Goal: Task Accomplishment & Management: Manage account settings

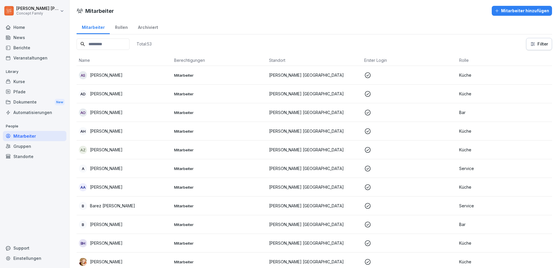
click at [27, 99] on div "Dokumente New" at bounding box center [35, 102] width 64 height 11
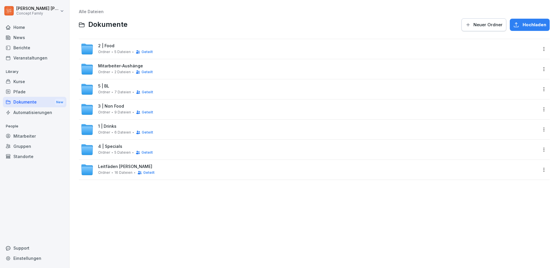
click at [24, 36] on div "News" at bounding box center [35, 37] width 64 height 10
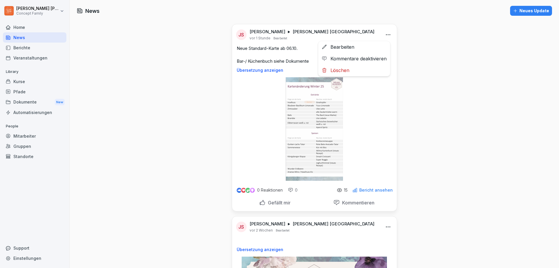
click at [387, 34] on html "[PERSON_NAME] Concept Family Home News Berichte Veranstaltungen Library Kurse P…" at bounding box center [279, 134] width 559 height 268
click at [349, 49] on div "Bearbeiten" at bounding box center [354, 47] width 72 height 12
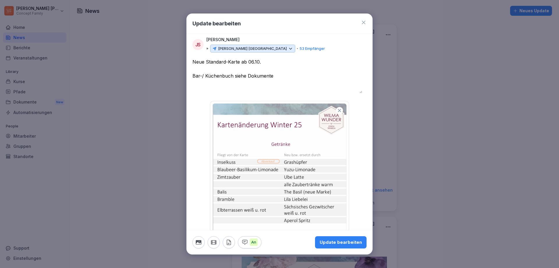
click at [337, 110] on icon "button" at bounding box center [339, 110] width 5 height 5
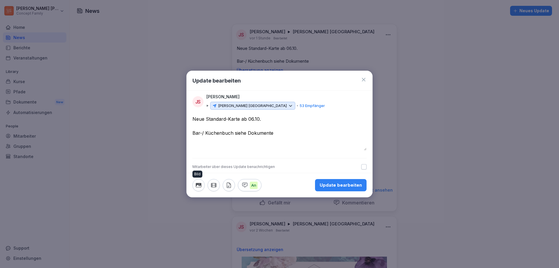
click at [202, 186] on icon "button" at bounding box center [198, 185] width 6 height 6
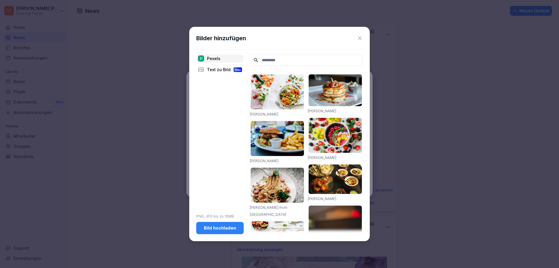
click at [219, 228] on div "Bild hochladen" at bounding box center [220, 228] width 38 height 6
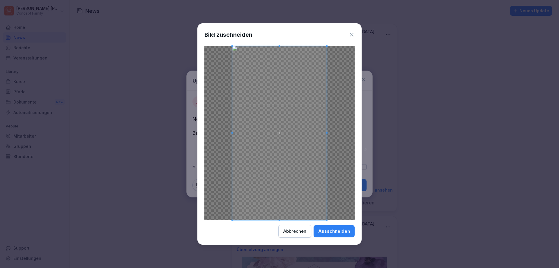
click at [337, 230] on div "Ausschneiden" at bounding box center [334, 231] width 32 height 6
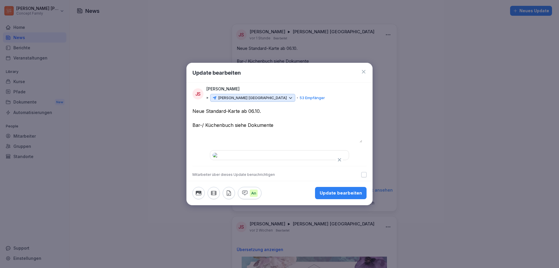
scroll to position [138, 0]
click at [343, 196] on div "Update bearbeiten" at bounding box center [341, 193] width 42 height 6
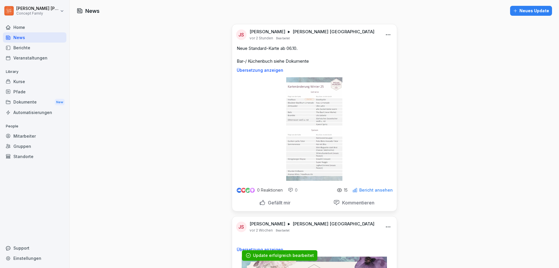
click at [363, 189] on p "Bericht ansehen" at bounding box center [376, 190] width 34 height 5
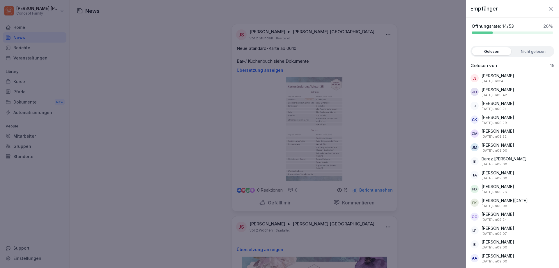
click at [530, 53] on label "Nicht gelesen" at bounding box center [533, 51] width 39 height 8
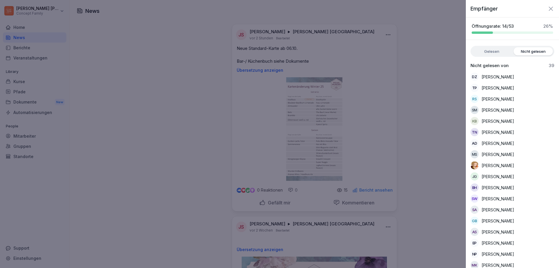
click at [492, 53] on label "Gelesen" at bounding box center [491, 51] width 39 height 8
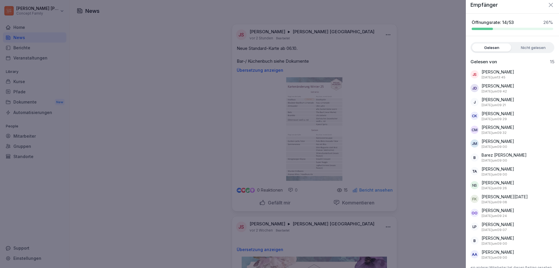
scroll to position [0, 0]
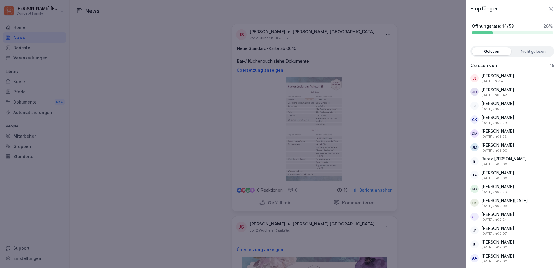
click at [533, 49] on label "Nicht gelesen" at bounding box center [533, 51] width 39 height 8
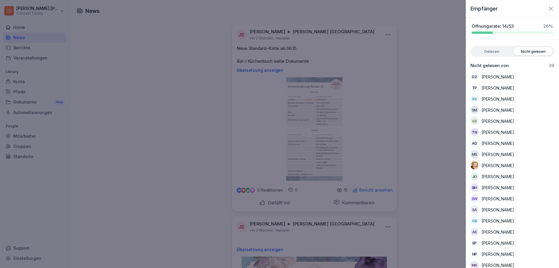
click at [413, 47] on div at bounding box center [279, 134] width 559 height 268
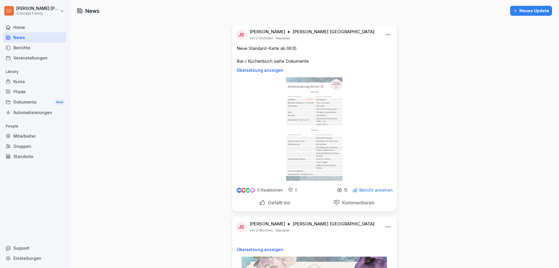
click at [385, 34] on html "[PERSON_NAME] Concept Family Home News Berichte Veranstaltungen Library Kurse P…" at bounding box center [279, 134] width 559 height 268
click at [350, 48] on div "Bearbeiten" at bounding box center [354, 47] width 72 height 12
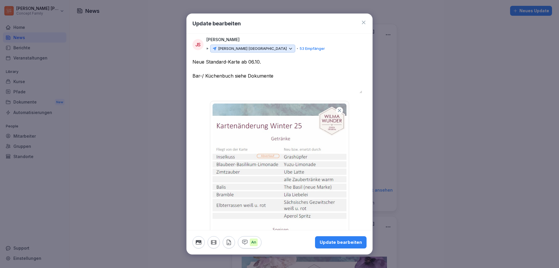
click at [283, 75] on textarea "**********" at bounding box center [278, 75] width 170 height 35
type textarea "**********"
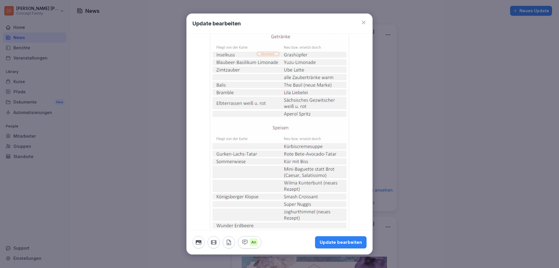
scroll to position [138, 0]
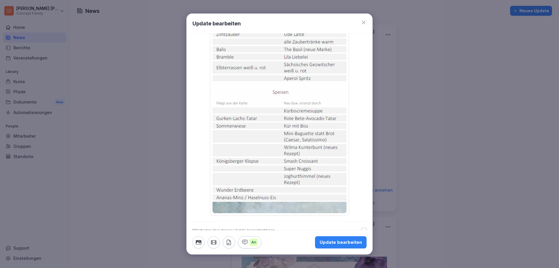
click at [341, 243] on div "Update bearbeiten" at bounding box center [341, 242] width 42 height 6
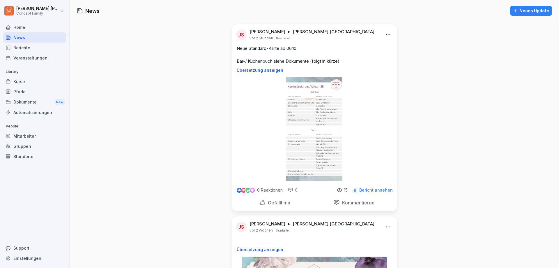
click at [26, 102] on div "Dokumente New" at bounding box center [35, 102] width 64 height 11
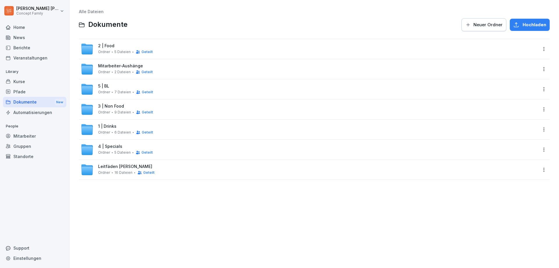
click at [134, 85] on div "5 | BL Ordner 7 Dateien Geteilt" at bounding box center [125, 89] width 55 height 11
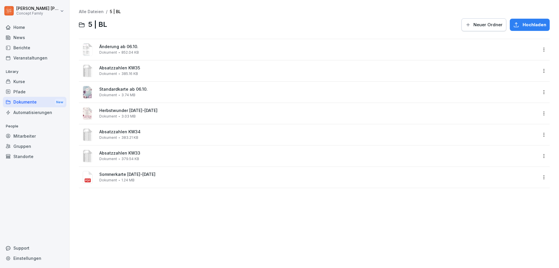
click at [541, 51] on html "[PERSON_NAME] Concept Family Home News Berichte Veranstaltungen Library Kurse P…" at bounding box center [279, 134] width 559 height 268
click at [516, 131] on div "Löschen" at bounding box center [514, 132] width 61 height 12
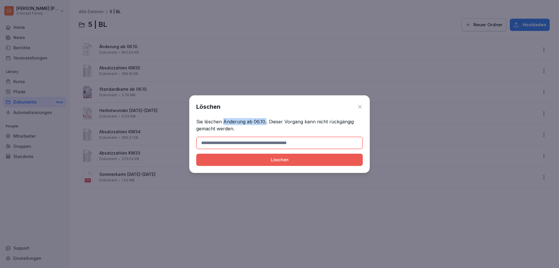
drag, startPoint x: 224, startPoint y: 121, endPoint x: 266, endPoint y: 121, distance: 42.0
click at [266, 121] on p "Sie löschen Änderung ab 06.10.. Dieser Vorgang kann nicht rückgängig gemacht we…" at bounding box center [279, 125] width 167 height 14
copy p "Änderung ab 06.10."
click at [254, 140] on input at bounding box center [279, 143] width 167 height 12
paste input "**********"
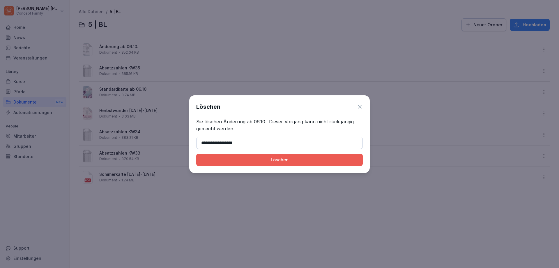
type input "**********"
click at [255, 163] on button "Löschen" at bounding box center [279, 160] width 167 height 12
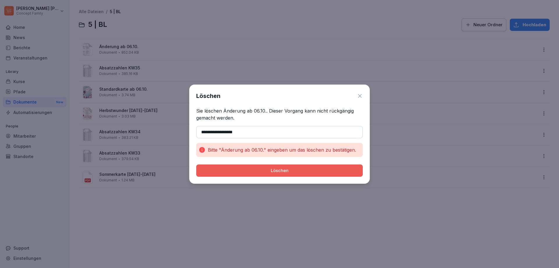
click at [279, 170] on div "Löschen" at bounding box center [279, 170] width 157 height 6
click at [363, 97] on icon at bounding box center [360, 96] width 6 height 6
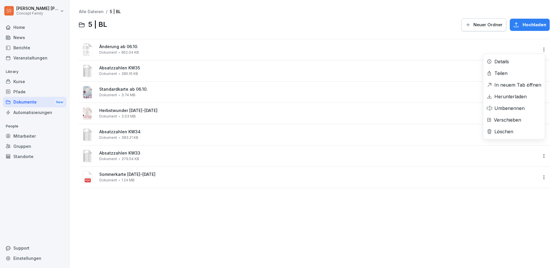
click at [541, 47] on html "[PERSON_NAME] Concept Family Home News Berichte Veranstaltungen Library Kurse P…" at bounding box center [279, 134] width 559 height 268
click at [508, 131] on div "Löschen" at bounding box center [504, 131] width 19 height 7
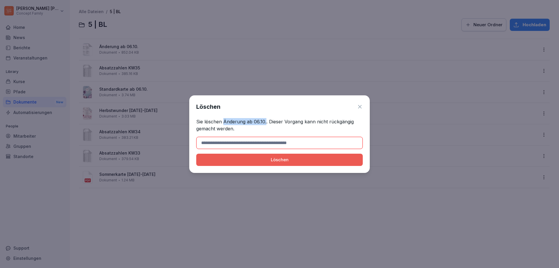
drag, startPoint x: 223, startPoint y: 121, endPoint x: 265, endPoint y: 121, distance: 41.7
click at [265, 121] on p "Sie löschen Änderung ab 06.10.. Dieser Vorgang kann nicht rückgängig gemacht we…" at bounding box center [279, 125] width 167 height 14
copy p "Änderung ab 06.10."
click at [251, 145] on input at bounding box center [279, 143] width 167 height 12
paste input "**********"
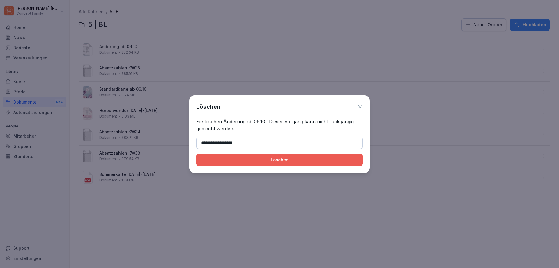
click at [257, 162] on div "Löschen" at bounding box center [279, 159] width 157 height 6
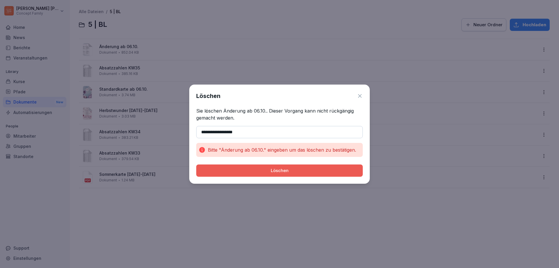
click at [201, 133] on input "**********" at bounding box center [279, 132] width 167 height 12
type input "**********"
click at [258, 170] on div "Löschen" at bounding box center [279, 170] width 157 height 6
click at [359, 94] on icon at bounding box center [359, 95] width 3 height 3
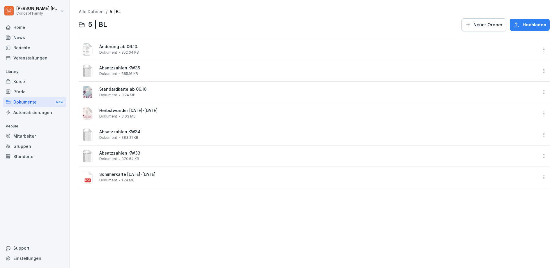
click at [540, 50] on html "[PERSON_NAME] Concept Family Home News Berichte Veranstaltungen Library Kurse P…" at bounding box center [279, 134] width 559 height 268
click at [513, 62] on div "Details" at bounding box center [514, 62] width 61 height 12
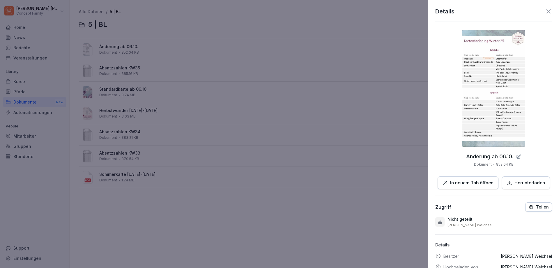
click at [545, 10] on icon at bounding box center [548, 11] width 7 height 7
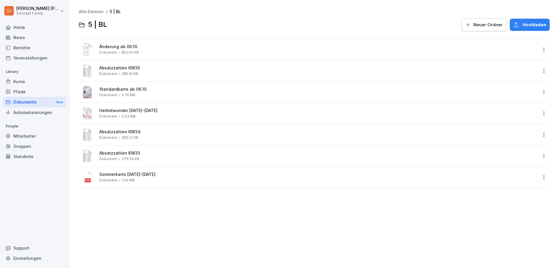
click at [540, 48] on html "[PERSON_NAME] Concept Family Home News Berichte Veranstaltungen Library Kurse P…" at bounding box center [279, 134] width 559 height 268
click at [513, 131] on div "Löschen" at bounding box center [504, 131] width 19 height 7
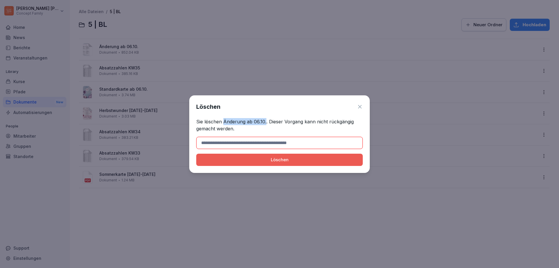
drag, startPoint x: 223, startPoint y: 120, endPoint x: 265, endPoint y: 122, distance: 42.0
click at [265, 122] on p "Sie löschen Änderung ab 06.10.. Dieser Vorgang kann nicht rückgängig gemacht we…" at bounding box center [279, 125] width 167 height 14
click at [249, 142] on input at bounding box center [279, 143] width 167 height 12
drag, startPoint x: 236, startPoint y: 143, endPoint x: 251, endPoint y: 142, distance: 15.2
click at [251, 142] on input at bounding box center [279, 143] width 167 height 12
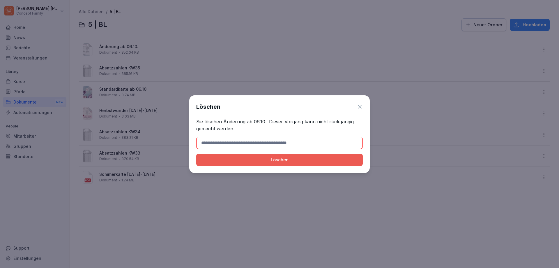
click at [243, 142] on input at bounding box center [279, 143] width 167 height 12
click at [264, 143] on input at bounding box center [279, 143] width 167 height 12
drag, startPoint x: 223, startPoint y: 120, endPoint x: 265, endPoint y: 121, distance: 42.8
click at [265, 121] on p "Sie löschen Änderung ab 06.10.. Dieser Vorgang kann nicht rückgängig gemacht we…" at bounding box center [279, 125] width 167 height 14
copy p "Änderung ab 06.10."
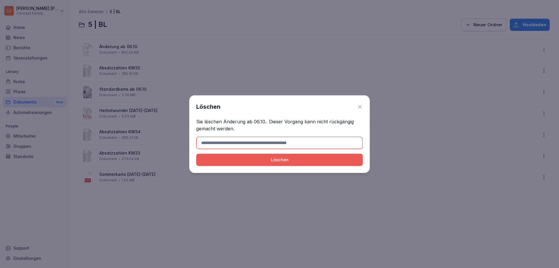
click at [232, 144] on input at bounding box center [279, 143] width 167 height 12
paste input "**********"
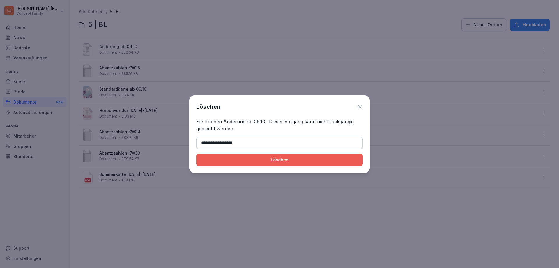
click at [260, 157] on div "Löschen" at bounding box center [279, 159] width 157 height 6
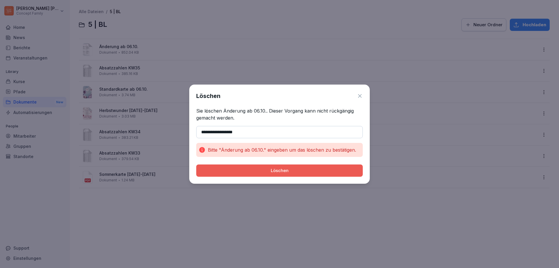
click at [229, 131] on input "**********" at bounding box center [279, 132] width 167 height 12
click at [249, 170] on div "Löschen" at bounding box center [279, 170] width 157 height 6
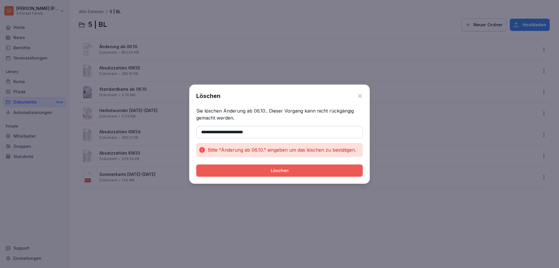
click at [249, 170] on div "Löschen" at bounding box center [279, 170] width 157 height 6
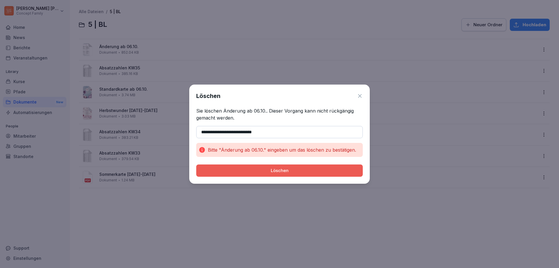
click at [249, 170] on div "Löschen" at bounding box center [279, 170] width 157 height 6
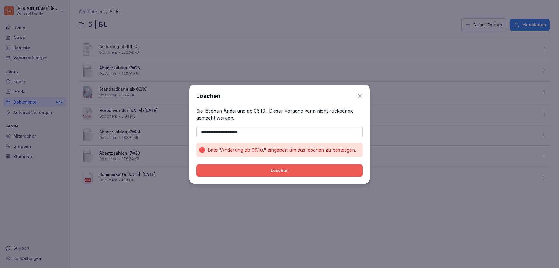
click at [249, 170] on div "Löschen" at bounding box center [279, 170] width 157 height 6
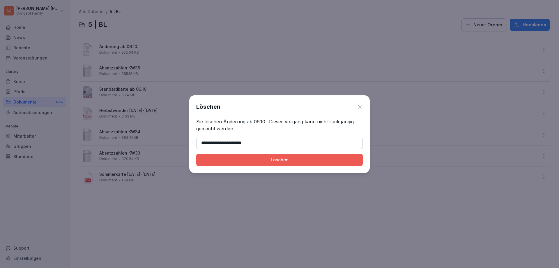
type input "**********"
click at [258, 161] on div "Löschen" at bounding box center [279, 159] width 157 height 6
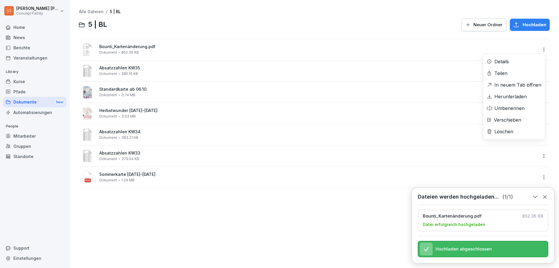
click at [541, 50] on html "[PERSON_NAME] Concept Family Home News Berichte Veranstaltungen Library Kurse P…" at bounding box center [279, 134] width 559 height 268
click at [518, 106] on div "Umbenennen" at bounding box center [510, 108] width 30 height 7
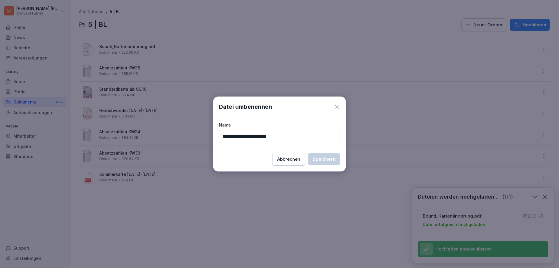
click at [239, 138] on input "**********" at bounding box center [279, 136] width 121 height 13
drag, startPoint x: 256, startPoint y: 136, endPoint x: 277, endPoint y: 135, distance: 21.3
click at [277, 135] on input "**********" at bounding box center [279, 136] width 121 height 13
type input "**********"
click at [325, 157] on div "Speichern" at bounding box center [324, 159] width 23 height 6
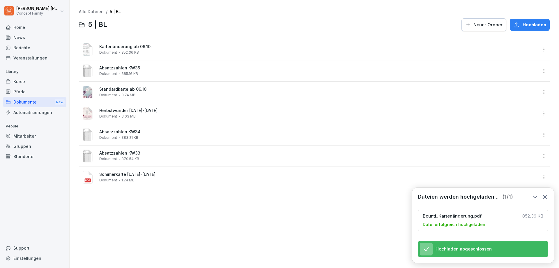
click at [545, 195] on icon at bounding box center [545, 196] width 3 height 3
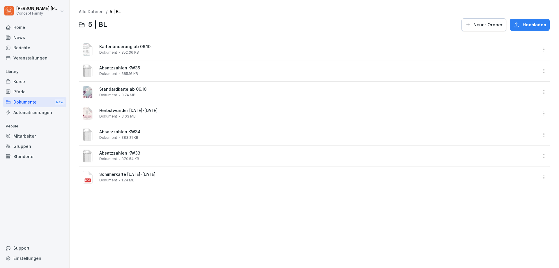
click at [540, 71] on html "[PERSON_NAME] Concept Family Home News Berichte Veranstaltungen Library Kurse P…" at bounding box center [279, 134] width 559 height 268
click at [507, 149] on div "Löschen" at bounding box center [504, 152] width 19 height 7
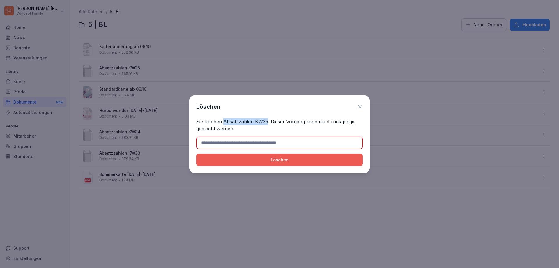
drag, startPoint x: 224, startPoint y: 122, endPoint x: 267, endPoint y: 123, distance: 43.1
click at [267, 123] on p "Sie löschen Absatzzahlen KW35. Dieser Vorgang kann nicht rückgängig gemacht wer…" at bounding box center [279, 125] width 167 height 14
copy p "Absatzzahlen KW35"
click at [249, 140] on input at bounding box center [279, 143] width 167 height 12
paste input "**********"
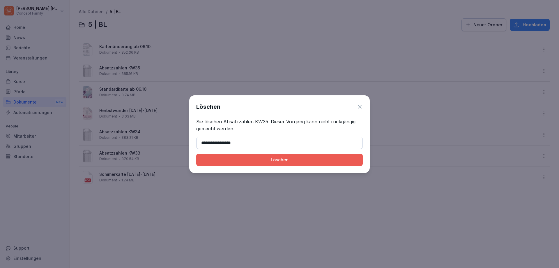
type input "**********"
click at [261, 160] on div "Löschen" at bounding box center [279, 159] width 157 height 6
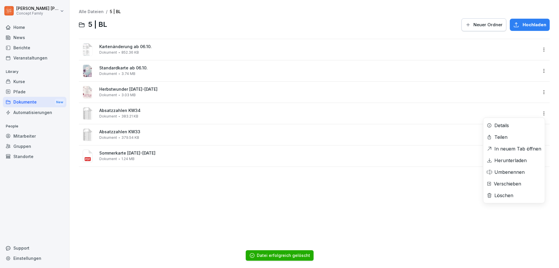
click at [539, 113] on html "[PERSON_NAME] Concept Family Home News Berichte Veranstaltungen Library Kurse P…" at bounding box center [279, 134] width 559 height 268
click at [509, 194] on div "Löschen" at bounding box center [504, 195] width 19 height 7
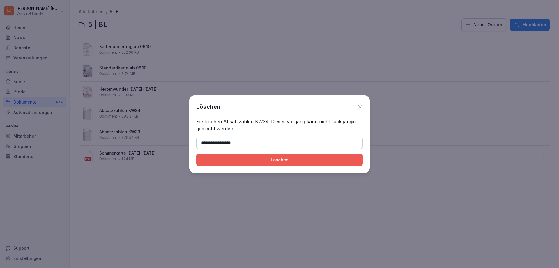
type input "**********"
click at [265, 158] on div "Löschen" at bounding box center [279, 159] width 157 height 6
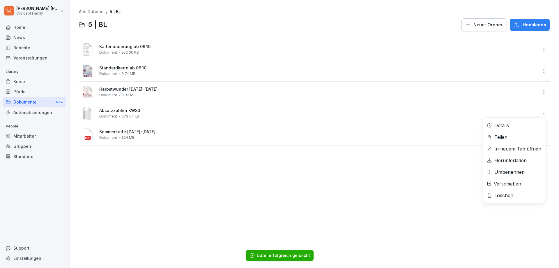
click at [538, 113] on html "[PERSON_NAME] Concept Family Home News Berichte Veranstaltungen Library Kurse P…" at bounding box center [279, 134] width 559 height 268
click at [509, 196] on div "Löschen" at bounding box center [504, 195] width 19 height 7
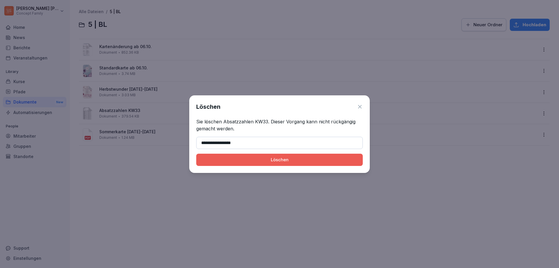
type input "**********"
click at [290, 161] on div "Löschen" at bounding box center [279, 159] width 157 height 6
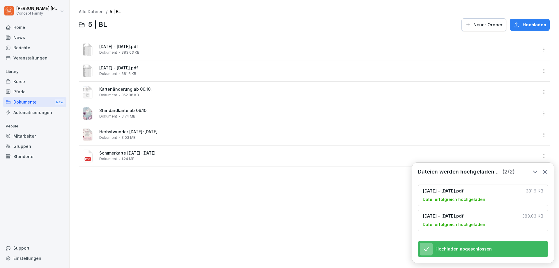
click at [544, 168] on icon at bounding box center [545, 171] width 6 height 6
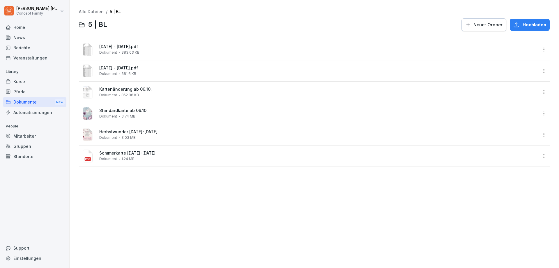
click at [540, 50] on html "[PERSON_NAME] Concept Family Home News Berichte Veranstaltungen Library Kurse P…" at bounding box center [279, 134] width 559 height 268
click at [515, 112] on div "Umbenennen" at bounding box center [514, 108] width 61 height 12
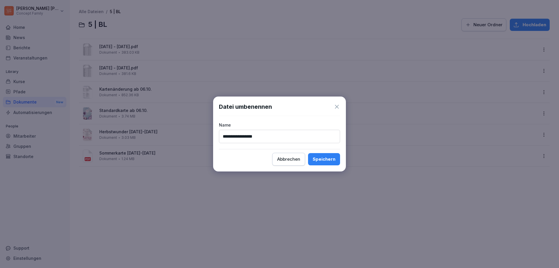
type input "**********"
click at [329, 157] on div "Speichern" at bounding box center [324, 159] width 23 height 6
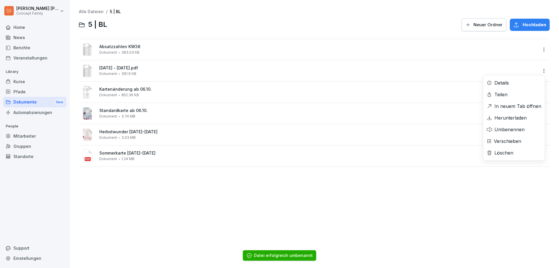
click at [540, 69] on html "[PERSON_NAME] Concept Family Home News Berichte Veranstaltungen Library Kurse P…" at bounding box center [279, 134] width 559 height 268
click at [521, 128] on div "Umbenennen" at bounding box center [510, 129] width 30 height 7
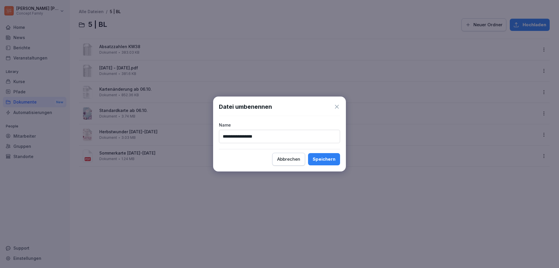
type input "**********"
click at [327, 157] on div "Speichern" at bounding box center [324, 159] width 23 height 6
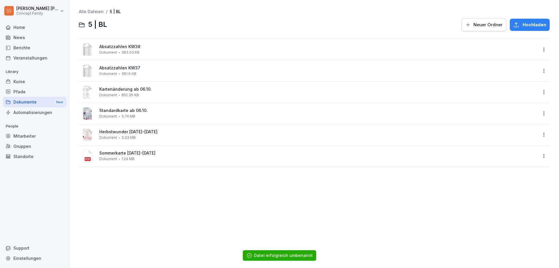
click at [190, 223] on div "Alle Dateien / 5 | BL 5 | BL Neuer Ordner Hochladen Absatzzahlen KW38 Dokument …" at bounding box center [314, 133] width 481 height 259
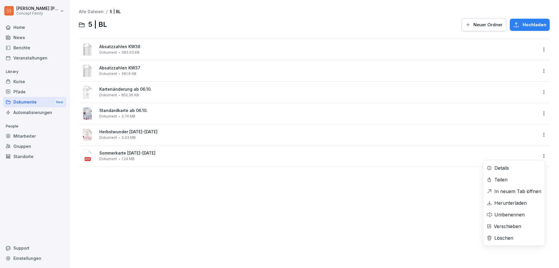
click at [542, 155] on html "[PERSON_NAME] Concept Family Home News Berichte Veranstaltungen Library Kurse P…" at bounding box center [279, 134] width 559 height 268
click at [508, 238] on div "Löschen" at bounding box center [504, 237] width 19 height 7
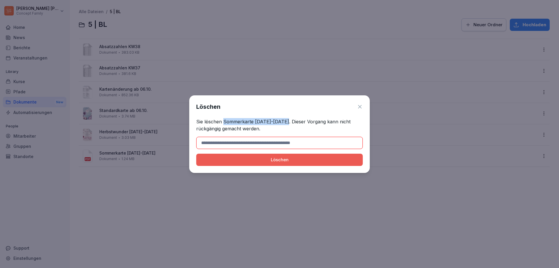
drag, startPoint x: 224, startPoint y: 120, endPoint x: 283, endPoint y: 121, distance: 59.1
click at [283, 121] on p "Sie löschen Sommerkarte [DATE]-[DATE]. Dieser Vorgang kann nicht rückgängig gem…" at bounding box center [279, 125] width 167 height 14
copy p "Sommerkarte [DATE]-[DATE]"
click at [267, 140] on input at bounding box center [279, 143] width 167 height 12
paste input "**********"
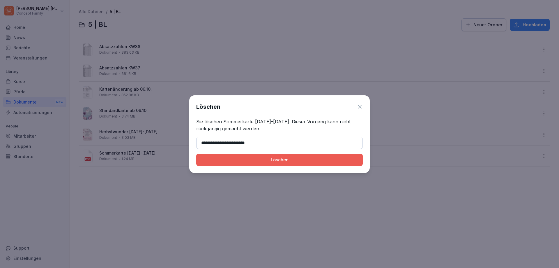
type input "**********"
click at [268, 160] on div "Löschen" at bounding box center [279, 159] width 157 height 6
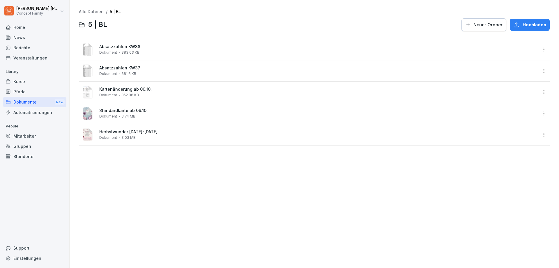
click at [538, 94] on html "[PERSON_NAME] Concept Family Home News Berichte Veranstaltungen Library Kurse P…" at bounding box center [279, 134] width 559 height 268
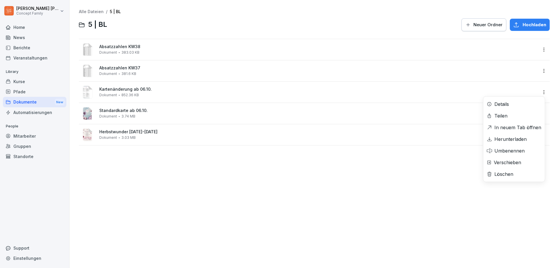
click at [514, 149] on div "Umbenennen" at bounding box center [510, 150] width 30 height 7
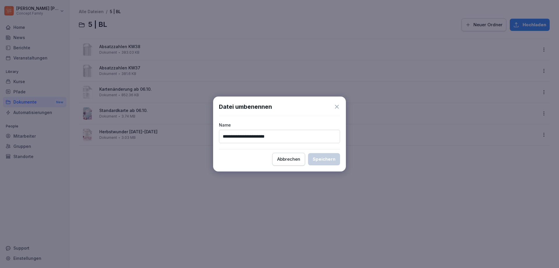
click at [263, 138] on input "**********" at bounding box center [279, 136] width 121 height 13
drag, startPoint x: 262, startPoint y: 136, endPoint x: 212, endPoint y: 136, distance: 50.4
click at [212, 136] on body "**********" at bounding box center [279, 134] width 559 height 268
type input "**********"
click at [331, 159] on div "Speichern" at bounding box center [324, 159] width 23 height 6
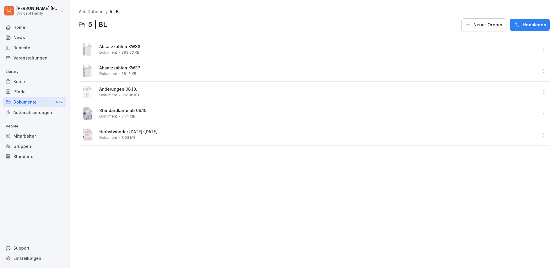
click at [24, 101] on div "Dokumente New" at bounding box center [35, 102] width 64 height 11
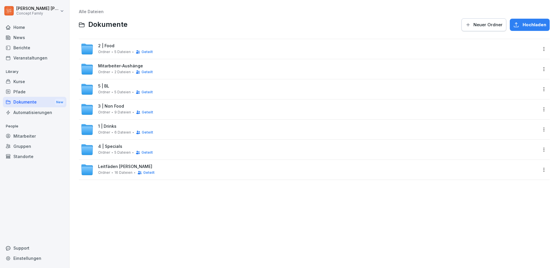
click at [110, 127] on span "1 | Drinks" at bounding box center [107, 126] width 18 height 5
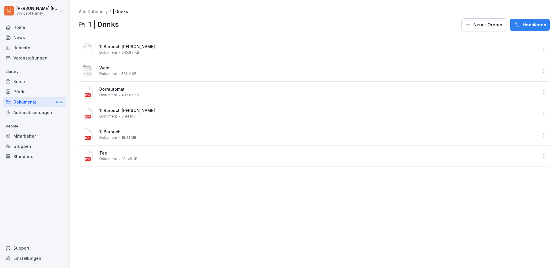
click at [542, 114] on html "[PERSON_NAME] Concept Family Home News Berichte Veranstaltungen Library Kurse P…" at bounding box center [279, 134] width 559 height 268
click at [512, 195] on div "Löschen" at bounding box center [504, 195] width 19 height 7
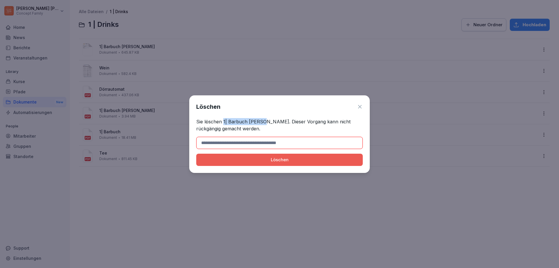
drag, startPoint x: 223, startPoint y: 121, endPoint x: 265, endPoint y: 122, distance: 42.0
click at [265, 122] on p "Sie löschen 1| Barbuch [PERSON_NAME]. Dieser Vorgang kann nicht rückgängig gema…" at bounding box center [279, 125] width 167 height 14
copy p "1| Barbuch [PERSON_NAME]"
click at [250, 141] on input at bounding box center [279, 143] width 167 height 12
paste input "**********"
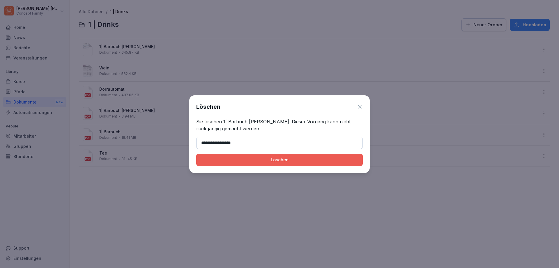
type input "**********"
click at [260, 162] on div "Löschen" at bounding box center [279, 159] width 157 height 6
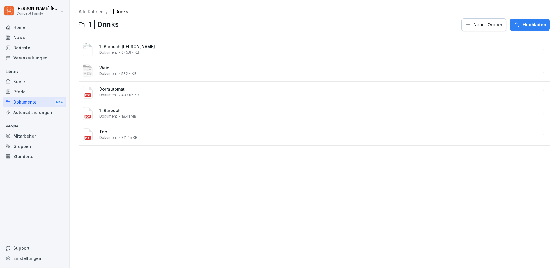
click at [31, 103] on div "Dokumente New" at bounding box center [35, 102] width 64 height 11
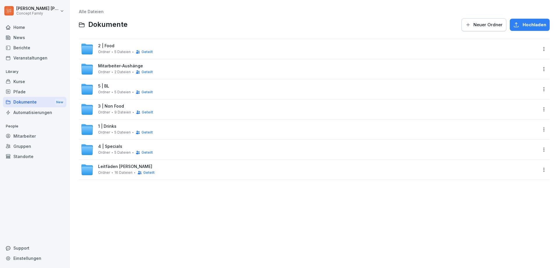
click at [116, 48] on div "2 | Food Ordner 5 Dateien Geteilt" at bounding box center [125, 48] width 55 height 11
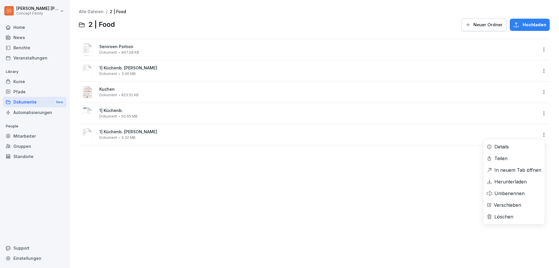
click at [538, 134] on html "[PERSON_NAME] Concept Family Home News Berichte Veranstaltungen Library Kurse P…" at bounding box center [279, 134] width 559 height 268
click at [513, 218] on div "Löschen" at bounding box center [504, 216] width 19 height 7
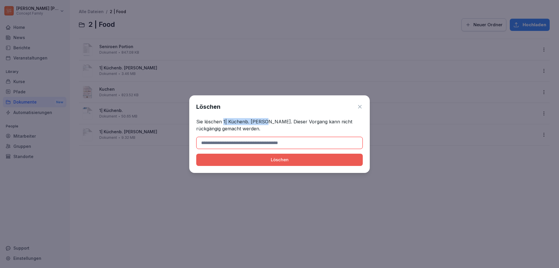
drag, startPoint x: 223, startPoint y: 121, endPoint x: 268, endPoint y: 122, distance: 44.9
click at [268, 122] on p "Sie löschen 1| Küchenb. [PERSON_NAME]. Dieser Vorgang kann nicht rückgängig gem…" at bounding box center [279, 125] width 167 height 14
copy p "1| Küchenb. [PERSON_NAME]"
click at [254, 143] on input at bounding box center [279, 143] width 167 height 12
paste input "**********"
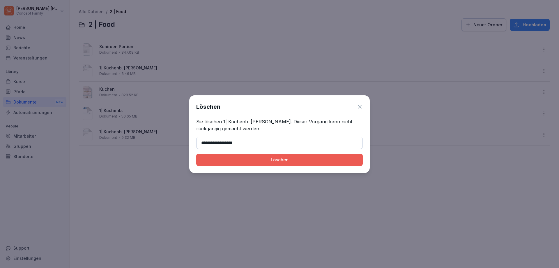
type input "**********"
click at [279, 159] on div "Löschen" at bounding box center [279, 159] width 157 height 6
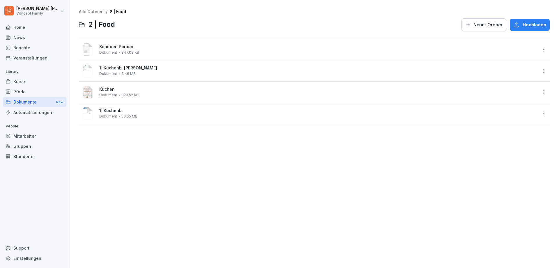
click at [24, 103] on div "Dokumente New" at bounding box center [35, 102] width 64 height 11
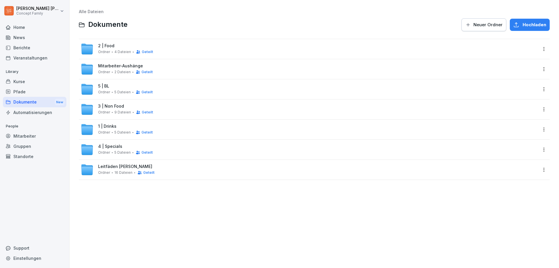
click at [112, 148] on span "4 | Specials" at bounding box center [110, 146] width 24 height 5
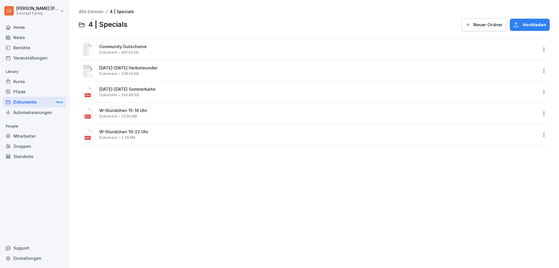
click at [538, 92] on html "[PERSON_NAME] Concept Family Home News Berichte Veranstaltungen Library Kurse P…" at bounding box center [279, 134] width 559 height 268
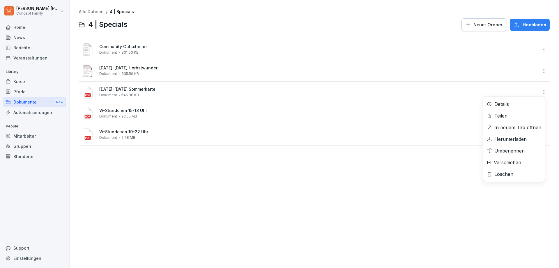
click at [511, 174] on div "Löschen" at bounding box center [504, 173] width 19 height 7
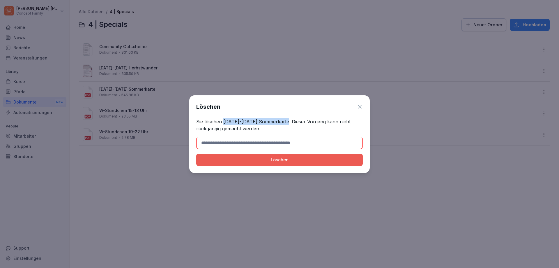
drag, startPoint x: 223, startPoint y: 122, endPoint x: 283, endPoint y: 119, distance: 59.8
click at [283, 119] on p "Sie löschen [DATE]-[DATE] Sommerkarte. Dieser Vorgang kann nicht rückgängig gem…" at bounding box center [279, 125] width 167 height 14
copy p "[DATE]-[DATE] Sommerkarte"
click at [253, 141] on input at bounding box center [279, 143] width 167 height 12
paste input "**********"
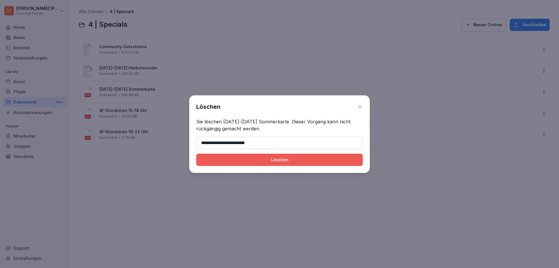
type input "**********"
click at [268, 161] on div "Löschen" at bounding box center [279, 159] width 157 height 6
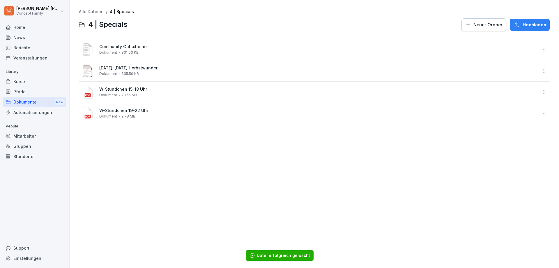
click at [125, 143] on div "Alle Dateien / 4 | Specials 4 | Specials Neuer Ordner Hochladen Community Gutsc…" at bounding box center [314, 133] width 481 height 259
click at [541, 48] on html "[PERSON_NAME] Concept Family Home News Berichte Veranstaltungen Library Kurse P…" at bounding box center [279, 134] width 559 height 268
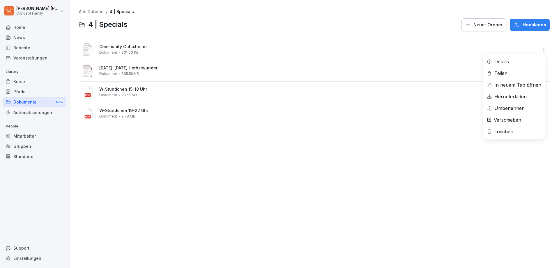
click at [504, 129] on div "Löschen" at bounding box center [504, 131] width 19 height 7
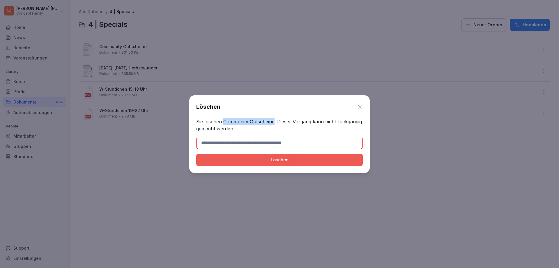
drag, startPoint x: 223, startPoint y: 121, endPoint x: 274, endPoint y: 122, distance: 51.3
click at [274, 122] on p "Sie löschen Community Gutscheine. Dieser Vorgang kann nicht rückgängig gemacht …" at bounding box center [279, 125] width 167 height 14
copy p "Community Gutscheine"
click at [268, 142] on input at bounding box center [279, 143] width 167 height 12
paste input "**********"
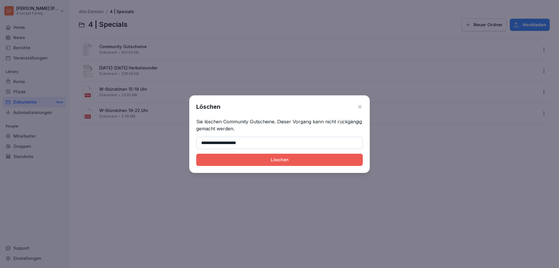
type input "**********"
click at [257, 162] on div "Löschen" at bounding box center [279, 159] width 157 height 6
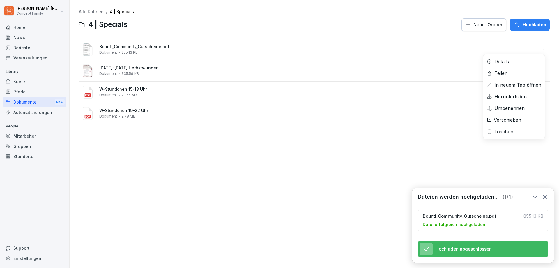
click at [537, 48] on html "[PERSON_NAME] Concept Family Home News Berichte Veranstaltungen Library Kurse P…" at bounding box center [279, 134] width 559 height 268
click at [517, 107] on div "Umbenennen" at bounding box center [510, 108] width 30 height 7
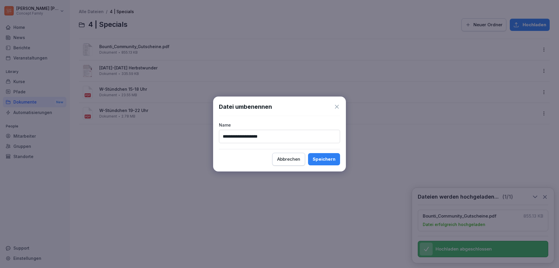
type input "**********"
click at [327, 158] on div "Speichern" at bounding box center [324, 159] width 23 height 6
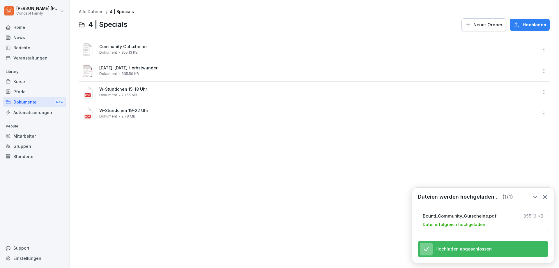
drag, startPoint x: 326, startPoint y: 184, endPoint x: 367, endPoint y: 184, distance: 40.8
click at [326, 184] on div "Alle Dateien / 4 | Specials 4 | Specials Neuer Ordner Hochladen Community Gutsc…" at bounding box center [314, 133] width 481 height 259
click at [545, 195] on icon at bounding box center [545, 196] width 3 height 3
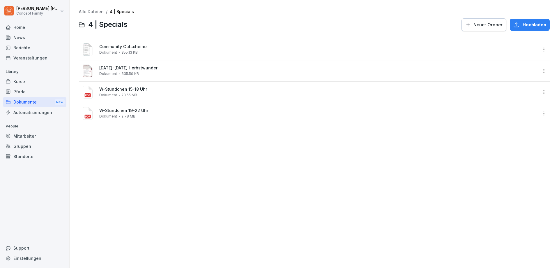
click at [24, 39] on div "News" at bounding box center [35, 37] width 64 height 10
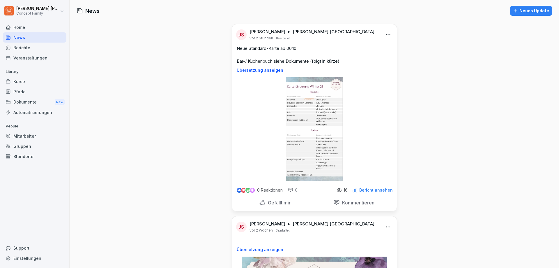
click at [22, 48] on div "Berichte" at bounding box center [35, 48] width 64 height 10
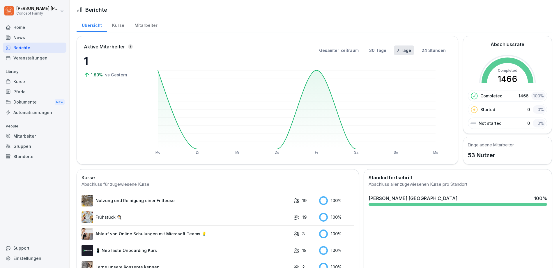
click at [120, 24] on div "Kurse" at bounding box center [118, 24] width 22 height 15
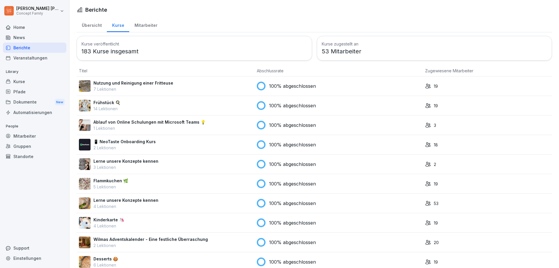
click at [141, 25] on div "Mitarbeiter" at bounding box center [145, 24] width 33 height 15
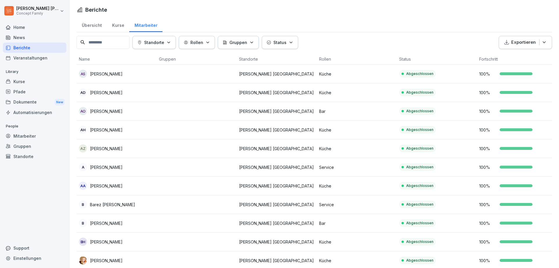
click at [94, 24] on div "Übersicht" at bounding box center [92, 24] width 30 height 15
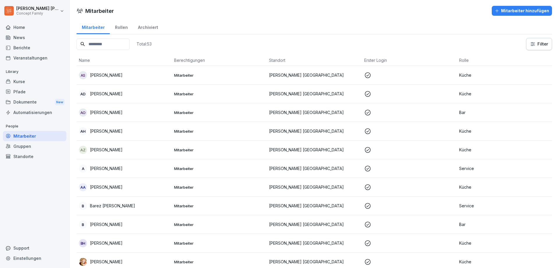
click at [27, 101] on div "Dokumente New" at bounding box center [35, 102] width 64 height 11
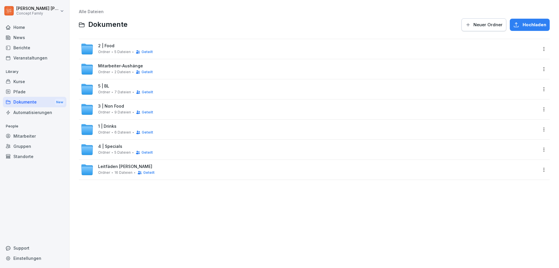
click at [514, 88] on div "5 | BL Ordner 7 Dateien Geteilt" at bounding box center [309, 89] width 457 height 13
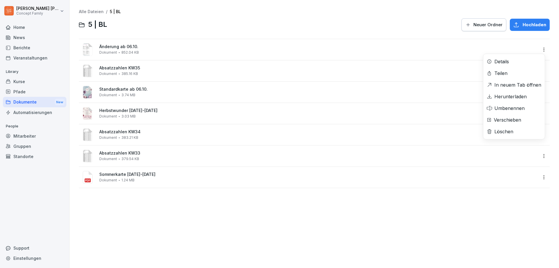
click at [539, 50] on html "[PERSON_NAME] Concept Family Home News Berichte Veranstaltungen Library Kurse P…" at bounding box center [279, 134] width 559 height 268
click at [519, 129] on div "Löschen" at bounding box center [514, 132] width 61 height 12
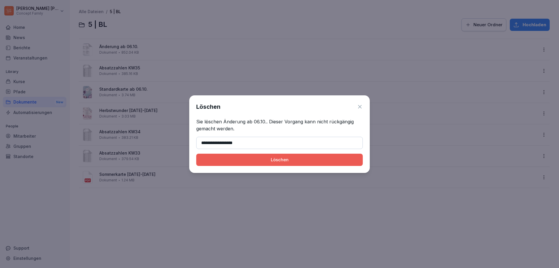
type input "**********"
click at [280, 162] on div "Löschen" at bounding box center [279, 159] width 157 height 6
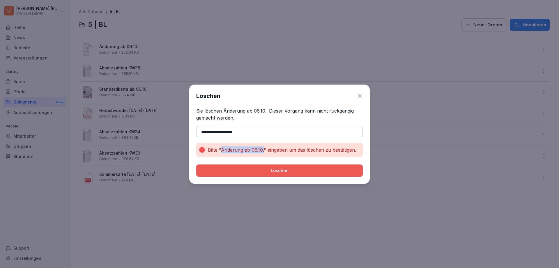
drag, startPoint x: 221, startPoint y: 149, endPoint x: 263, endPoint y: 150, distance: 42.5
click at [263, 150] on p "Bitte "Änderung ab 06.10." eingeben um das löschen zu bestätigen." at bounding box center [282, 149] width 148 height 7
copy p "Änderung ab 06.10."
drag, startPoint x: 249, startPoint y: 133, endPoint x: 187, endPoint y: 133, distance: 62.1
click at [187, 133] on body "**********" at bounding box center [279, 134] width 559 height 268
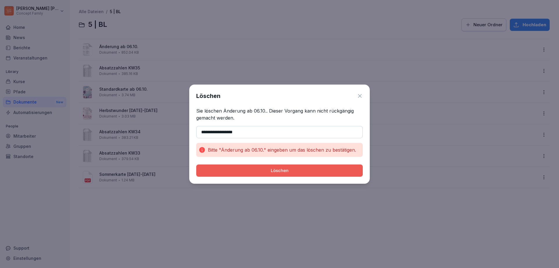
click at [255, 171] on div "Löschen" at bounding box center [279, 170] width 157 height 6
click at [360, 96] on icon at bounding box center [360, 96] width 6 height 6
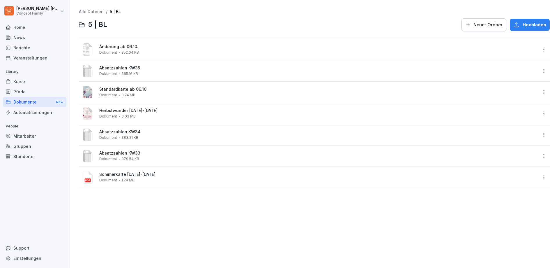
click at [122, 50] on div "Änderung ab 06.10. Dokument 852.04 KB" at bounding box center [318, 49] width 438 height 10
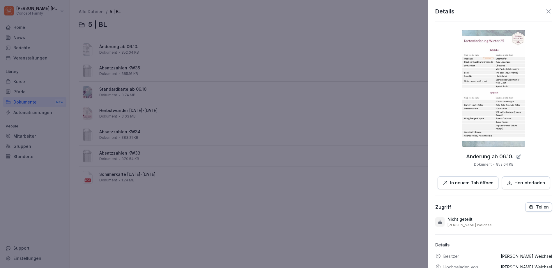
drag, startPoint x: 543, startPoint y: 8, endPoint x: 475, endPoint y: 12, distance: 68.5
click at [545, 8] on icon at bounding box center [548, 11] width 7 height 7
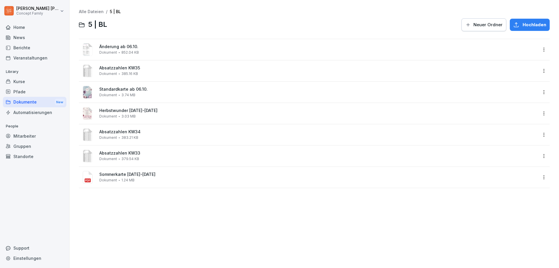
click at [36, 6] on html "[PERSON_NAME] Concept Family Home News Berichte Veranstaltungen Library Kurse P…" at bounding box center [279, 134] width 559 height 268
click at [35, 36] on div "Abmelden" at bounding box center [37, 36] width 58 height 11
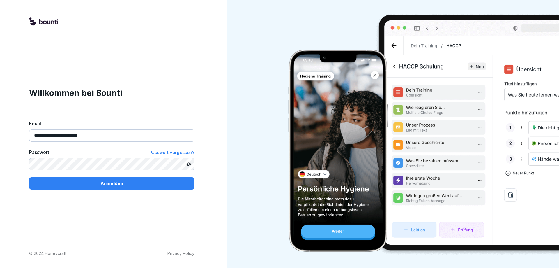
click at [63, 137] on input "**********" at bounding box center [111, 135] width 165 height 12
type input "**********"
drag, startPoint x: 78, startPoint y: 186, endPoint x: 81, endPoint y: 186, distance: 3.5
click at [79, 186] on div "Anmelden" at bounding box center [112, 183] width 156 height 6
